Goal: Book appointment/travel/reservation

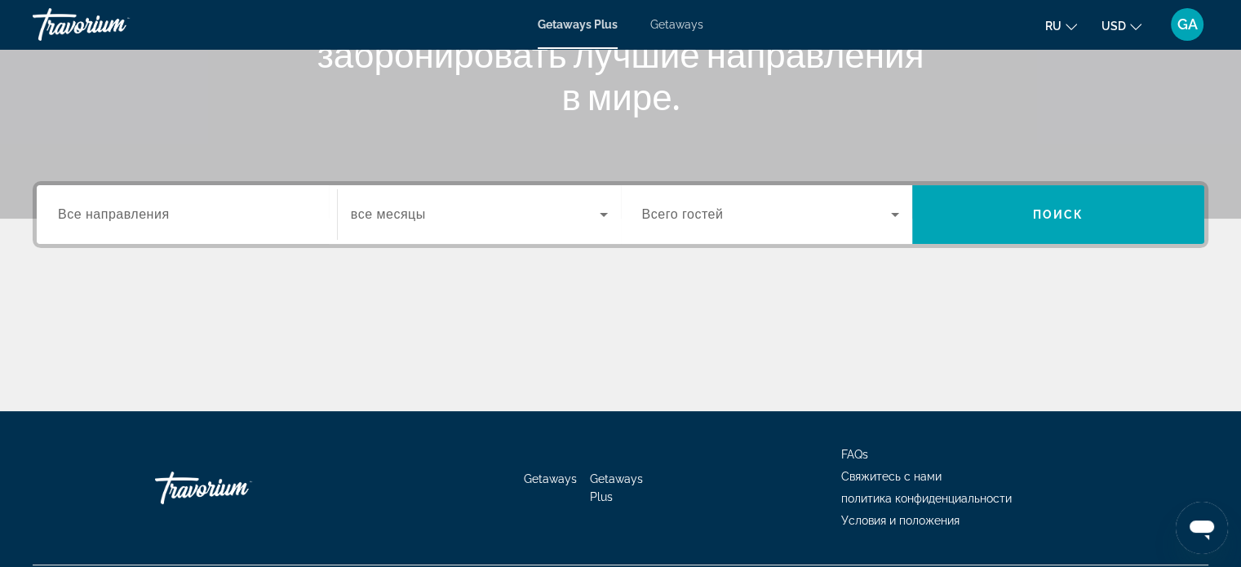
scroll to position [314, 0]
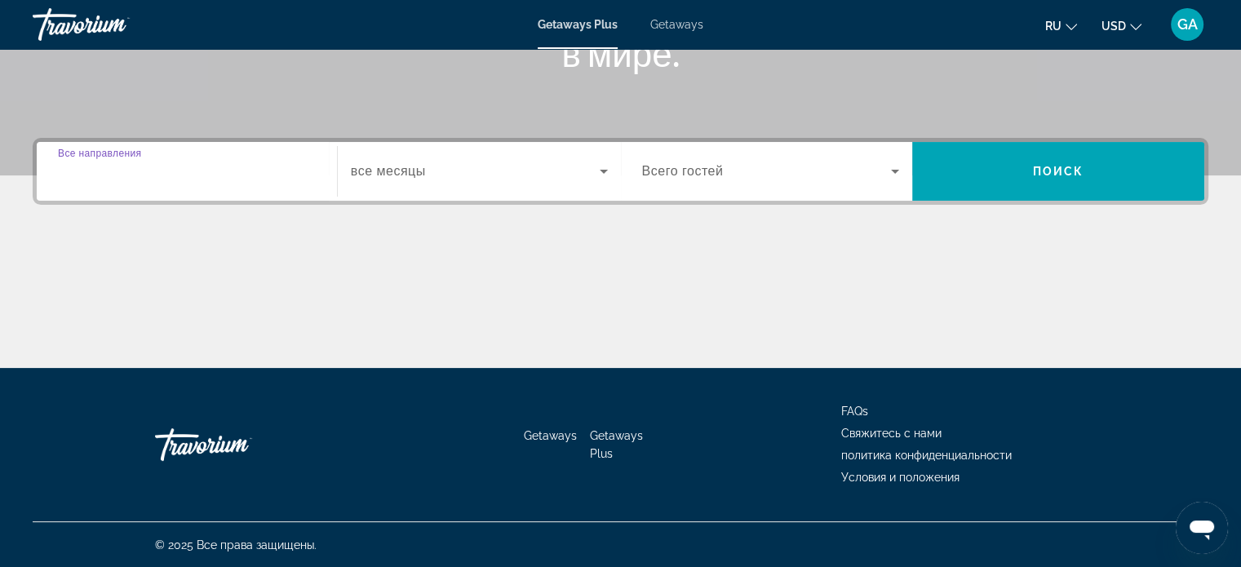
click at [179, 175] on input "Destination Все направления" at bounding box center [187, 172] width 258 height 20
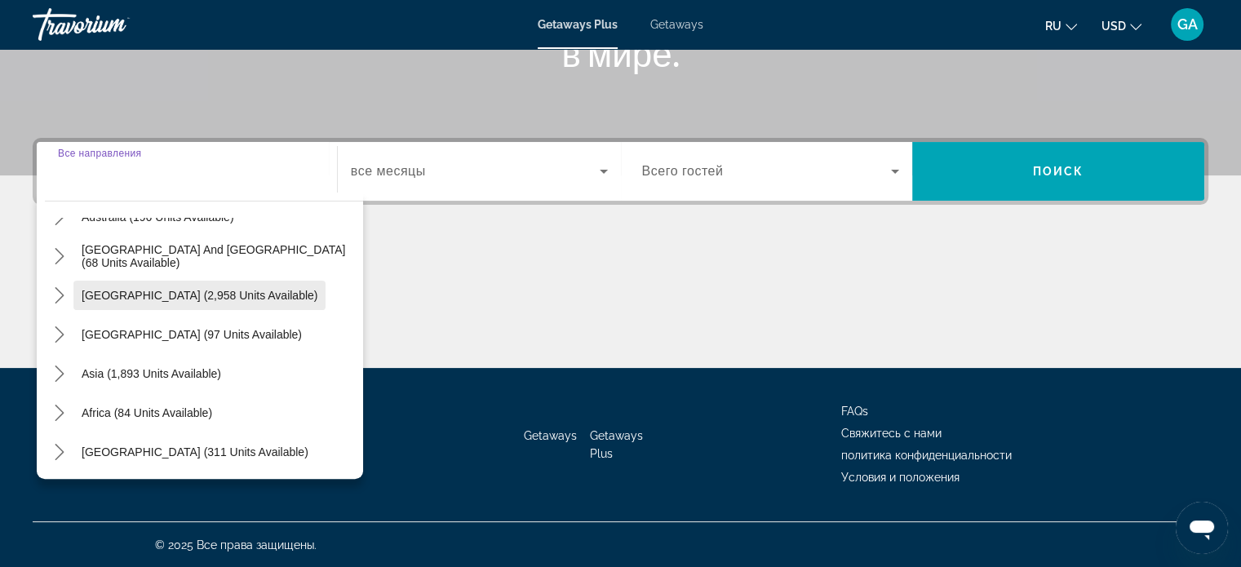
scroll to position [264, 0]
click at [104, 372] on span "Asia (1,893 units available)" at bounding box center [152, 372] width 140 height 13
type input "**********"
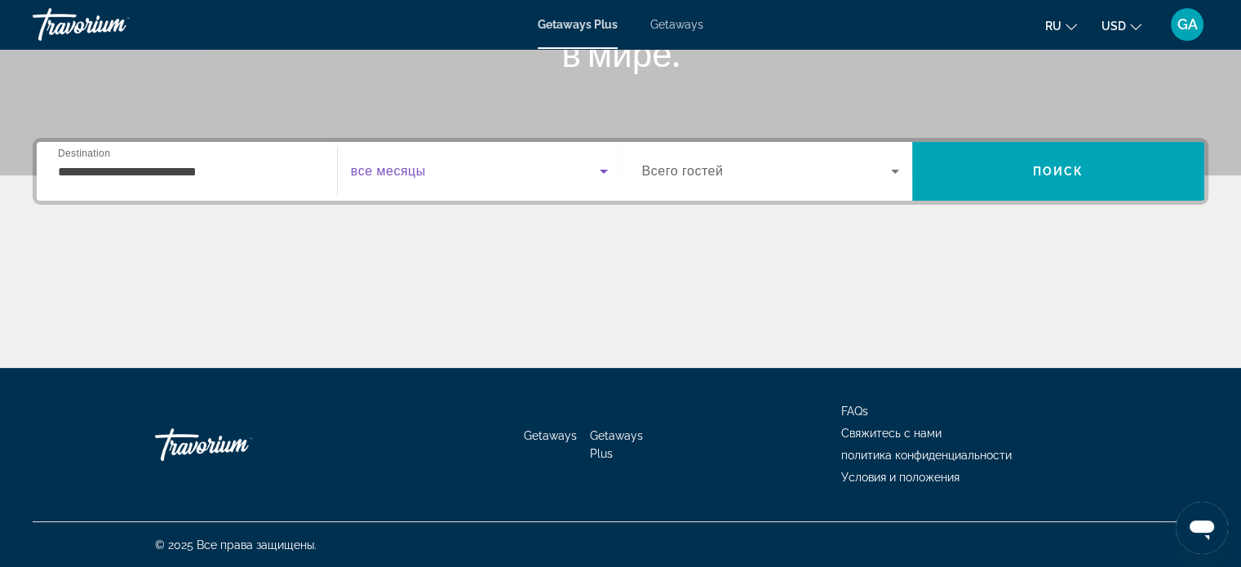
click at [599, 171] on icon "Search widget" at bounding box center [604, 172] width 20 height 20
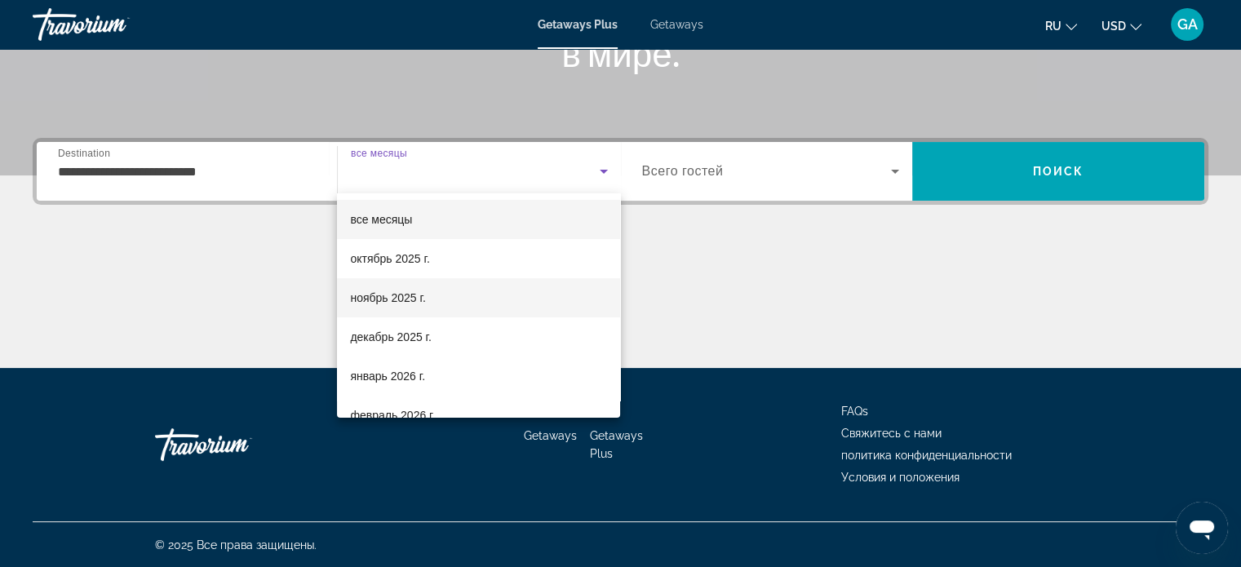
click at [448, 300] on mat-option "ноябрь 2025 г." at bounding box center [478, 297] width 283 height 39
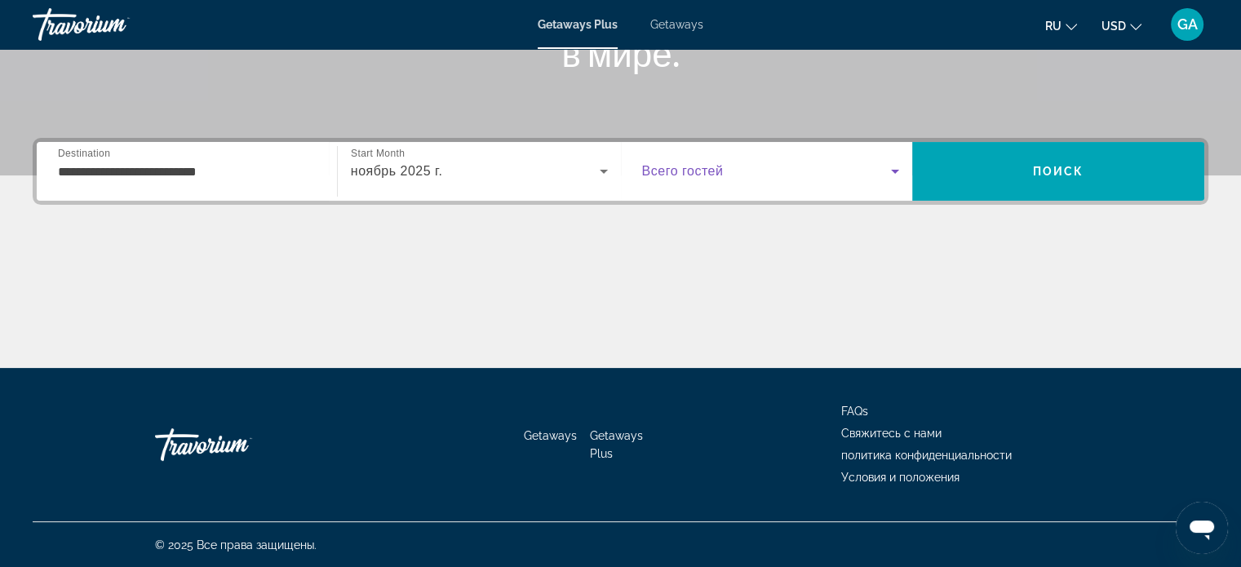
click at [893, 171] on icon "Search widget" at bounding box center [895, 172] width 8 height 4
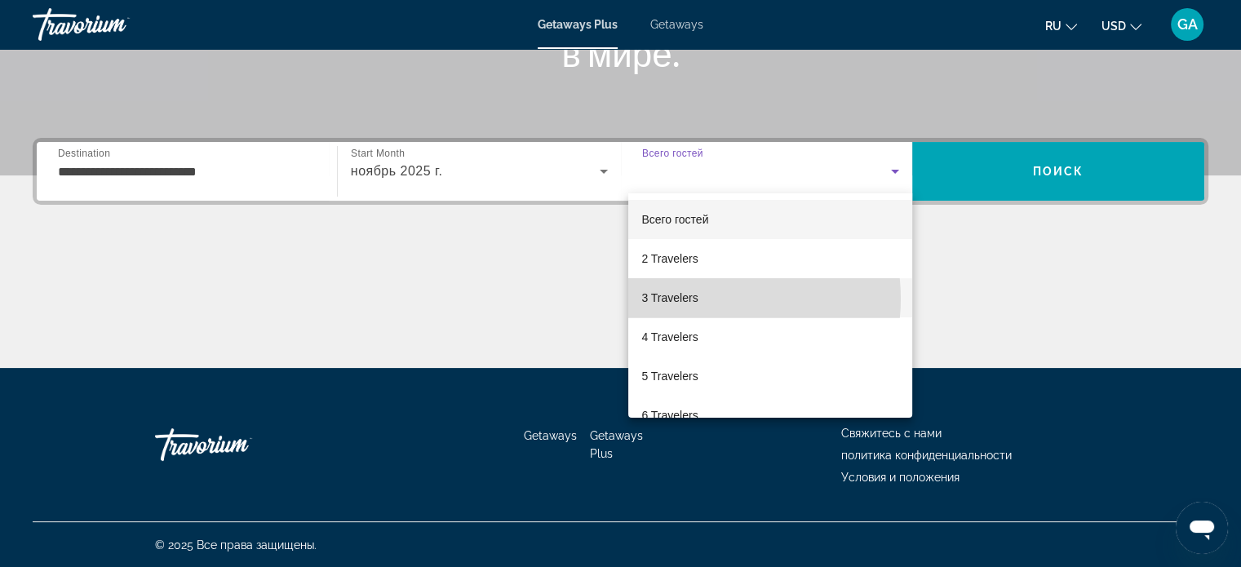
click at [705, 299] on mat-option "3 Travelers" at bounding box center [770, 297] width 284 height 39
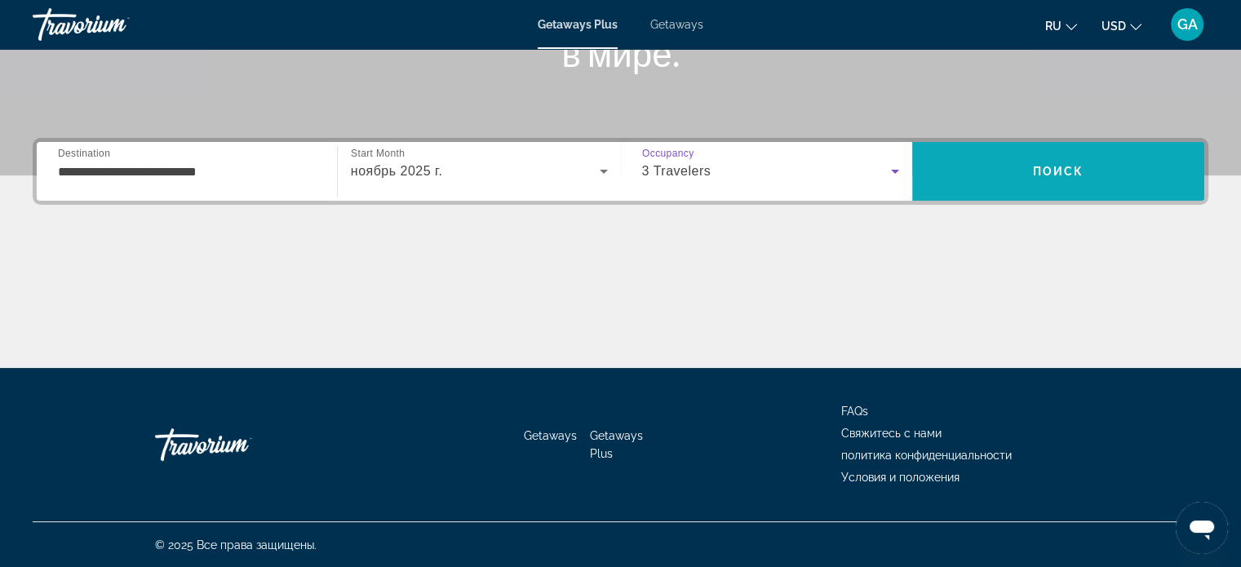
click at [1040, 166] on span "Поиск" at bounding box center [1058, 171] width 51 height 13
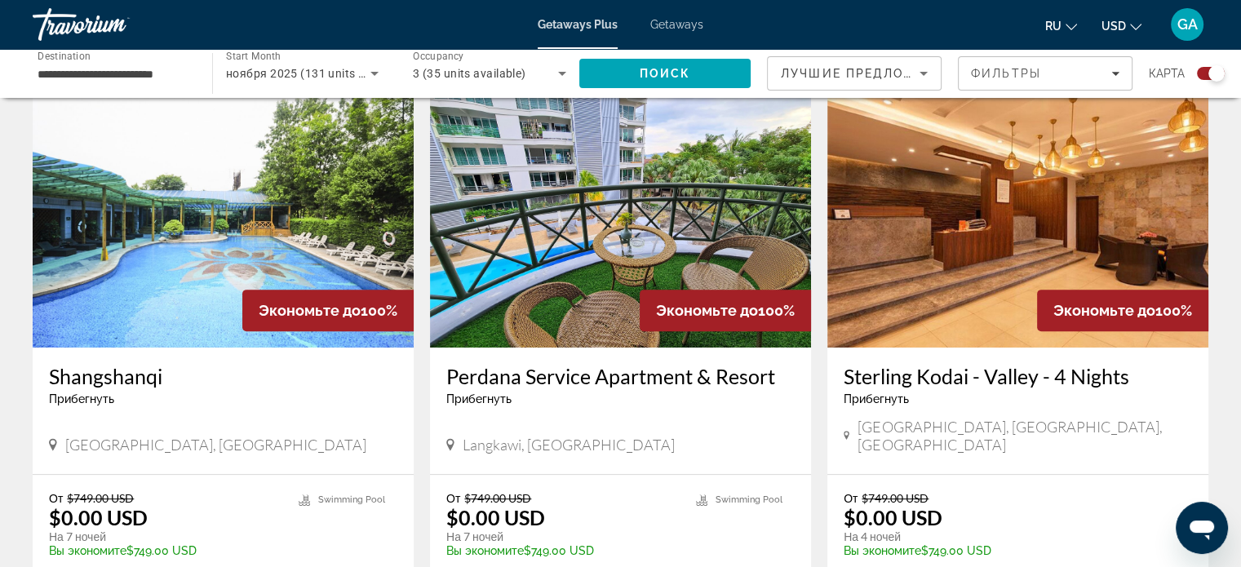
scroll to position [571, 0]
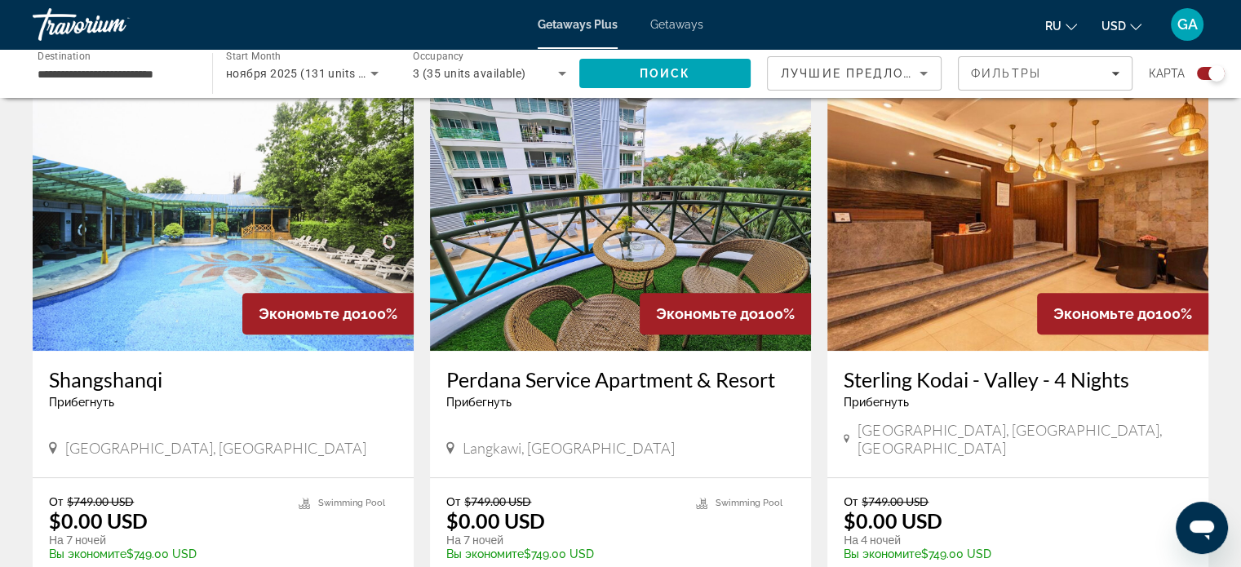
click at [682, 174] on img "Main content" at bounding box center [620, 220] width 381 height 261
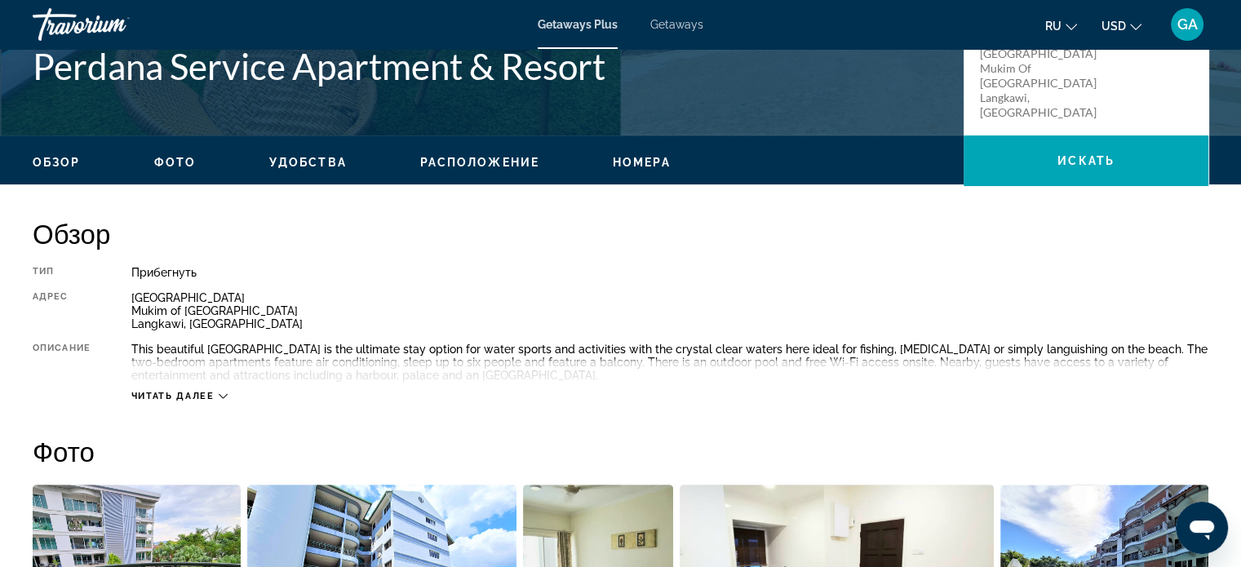
scroll to position [408, 0]
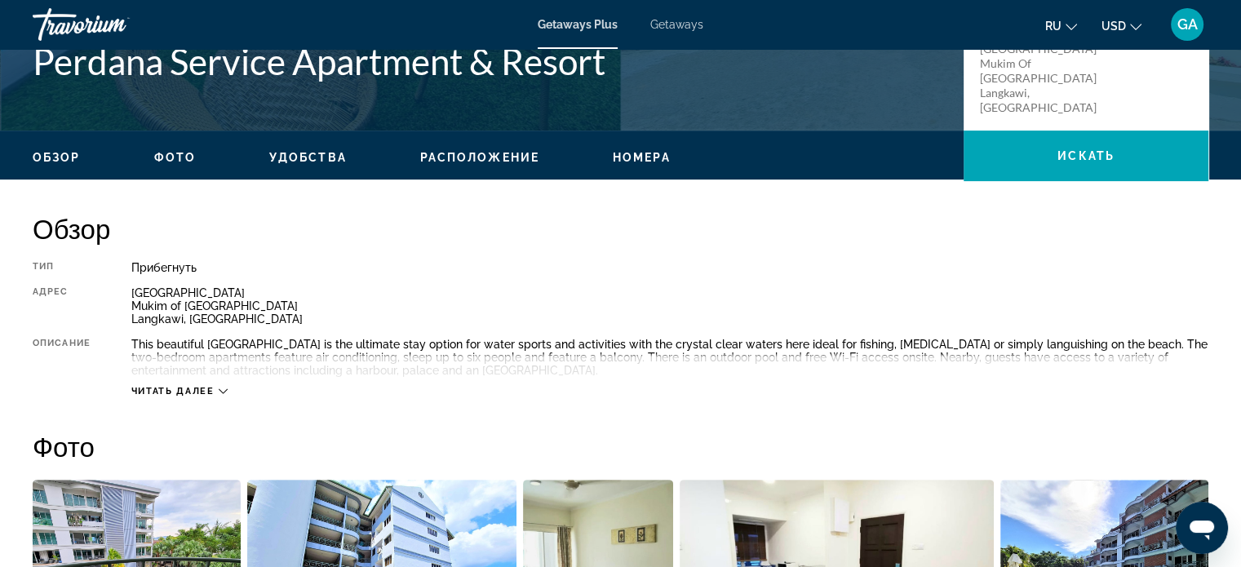
click at [226, 389] on icon "Main content" at bounding box center [223, 391] width 9 height 9
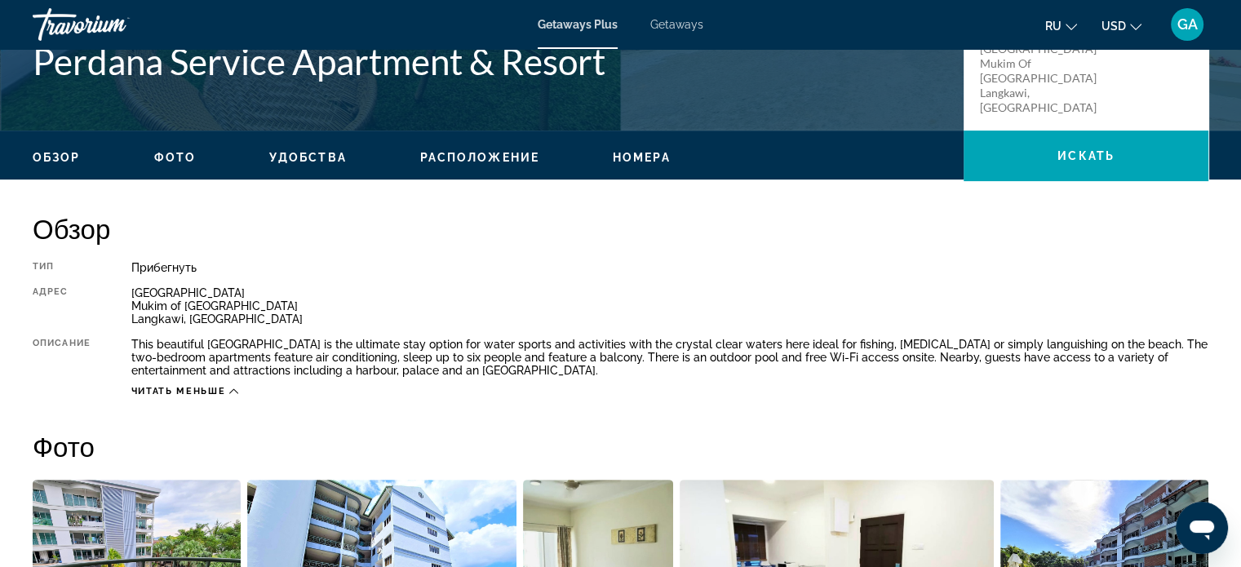
click at [1067, 24] on icon "Change language" at bounding box center [1071, 27] width 11 height 7
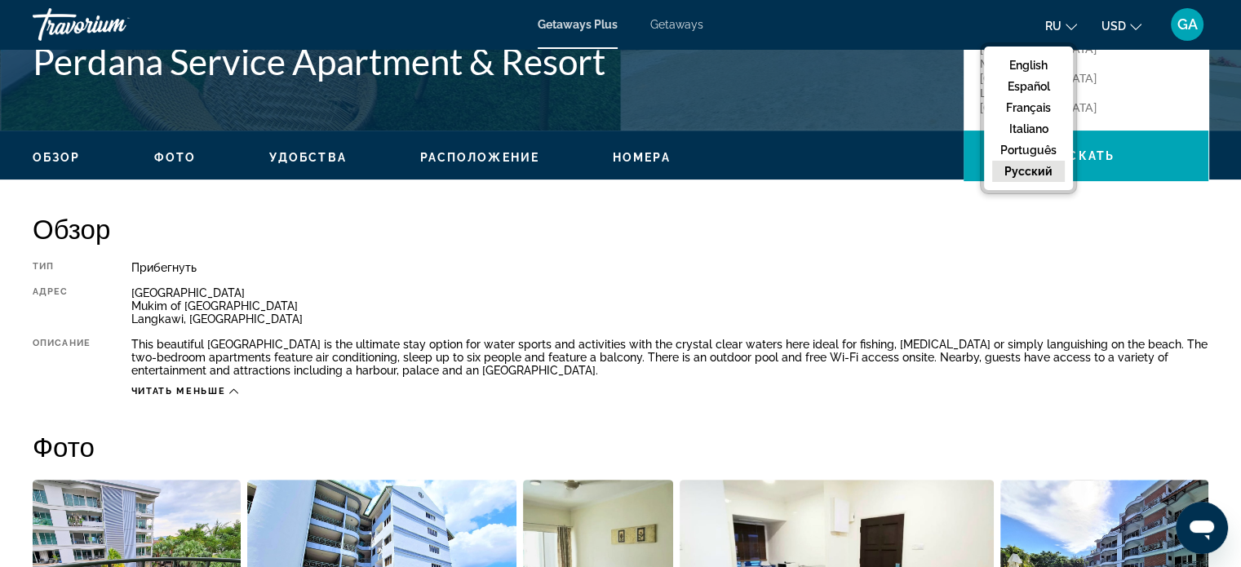
click at [1064, 28] on button "ru English Español Français Italiano Português русский" at bounding box center [1061, 26] width 32 height 24
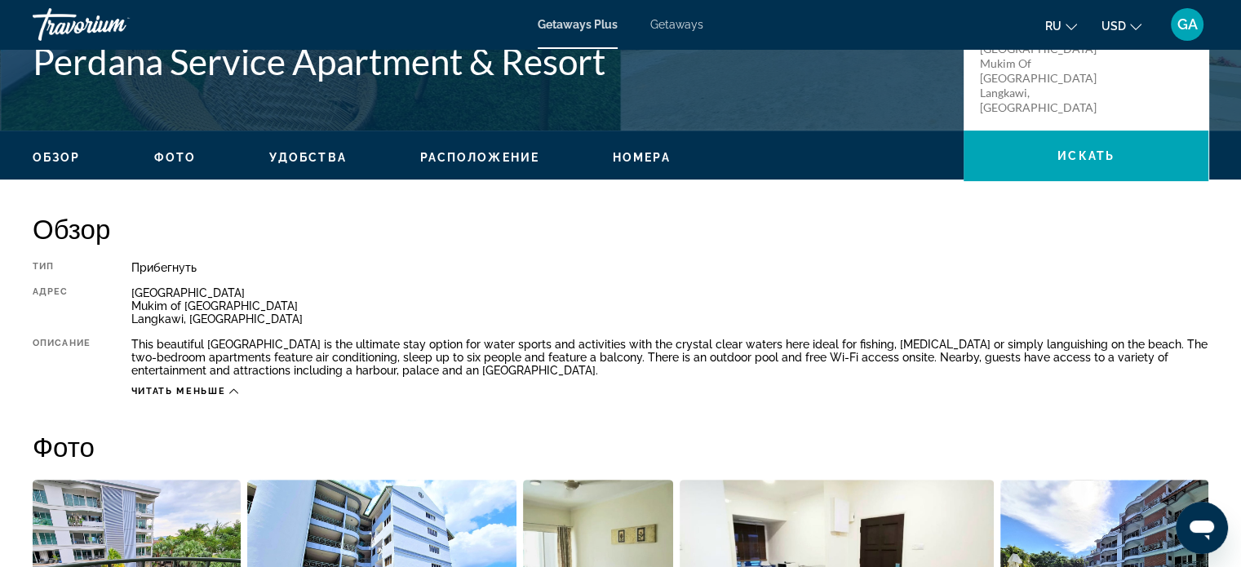
click at [1139, 26] on icon "Change currency" at bounding box center [1135, 27] width 11 height 7
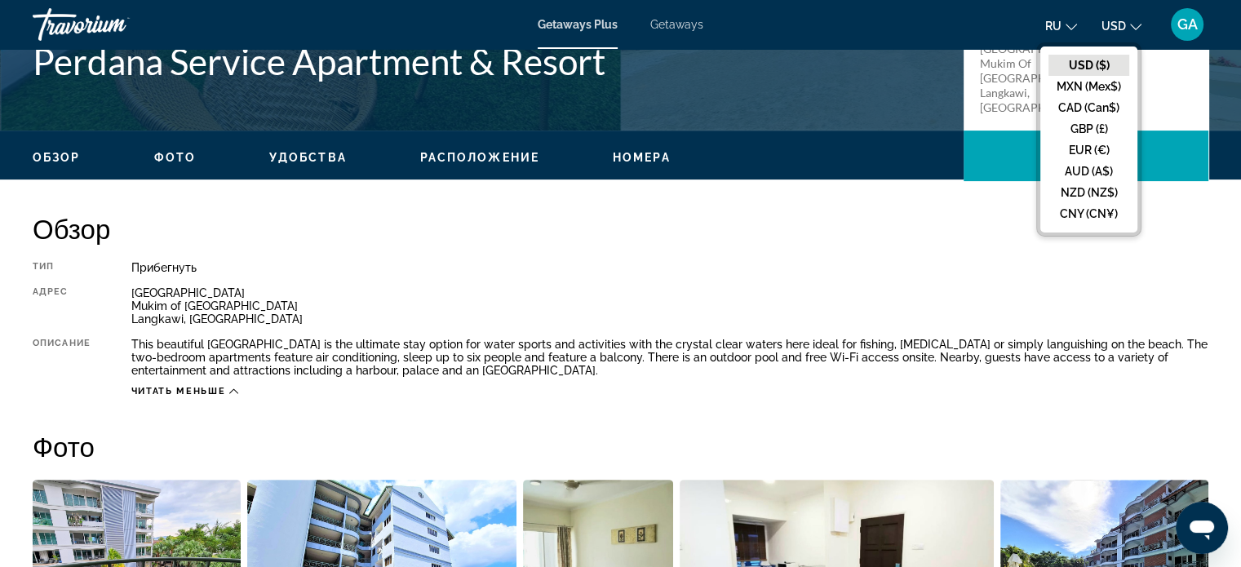
click at [1139, 26] on icon "Change currency" at bounding box center [1135, 27] width 11 height 7
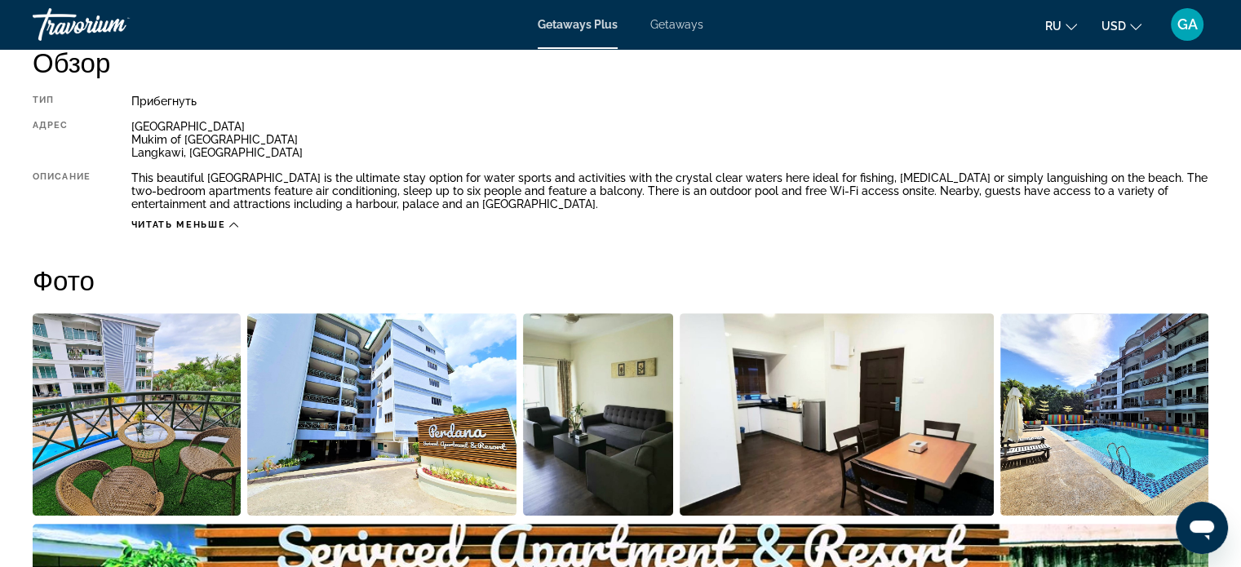
scroll to position [571, 0]
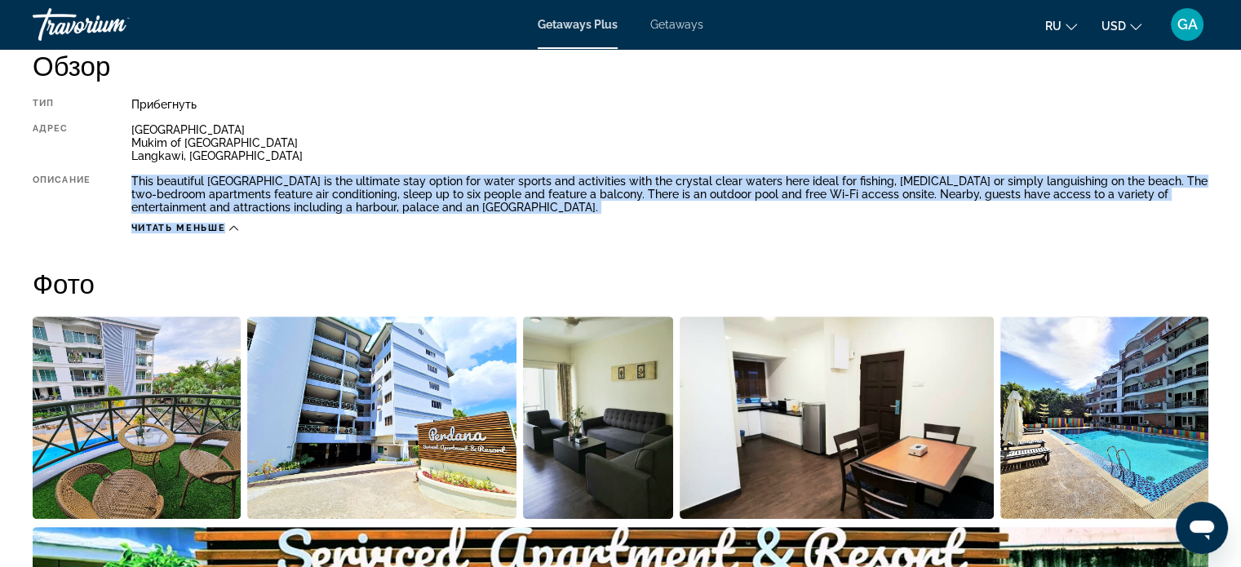
drag, startPoint x: 131, startPoint y: 182, endPoint x: 601, endPoint y: 215, distance: 471.3
click at [601, 215] on div "Тип Прибегнуть Все включено Нет «все включено» Адрес [STREET_ADDRESS] Описание …" at bounding box center [621, 166] width 1176 height 136
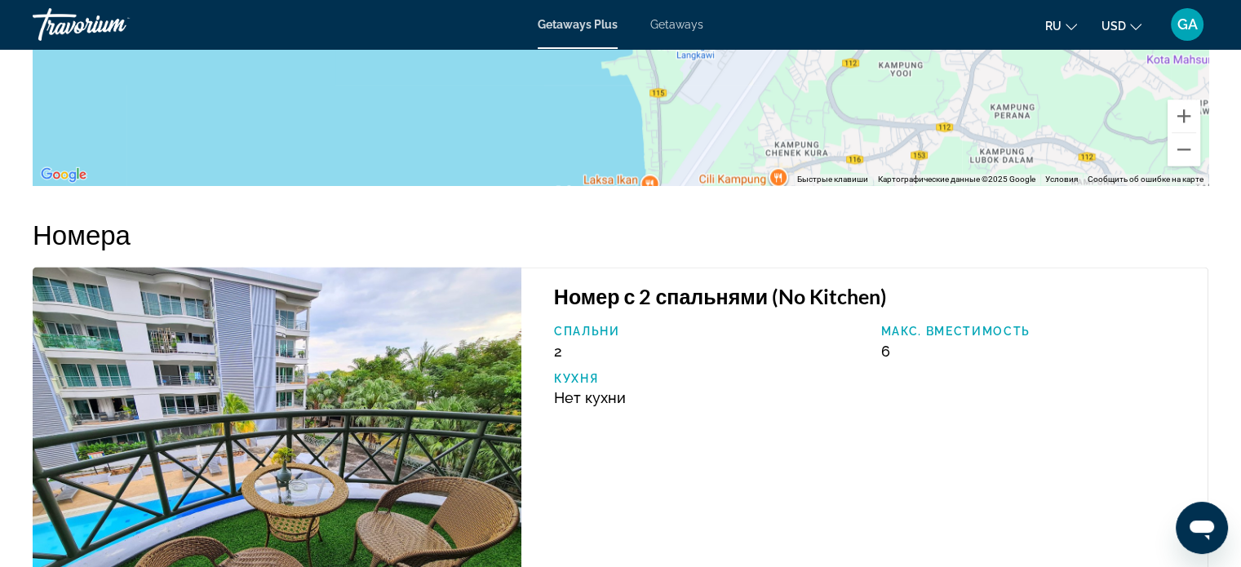
scroll to position [2425, 0]
